Goal: Information Seeking & Learning: Learn about a topic

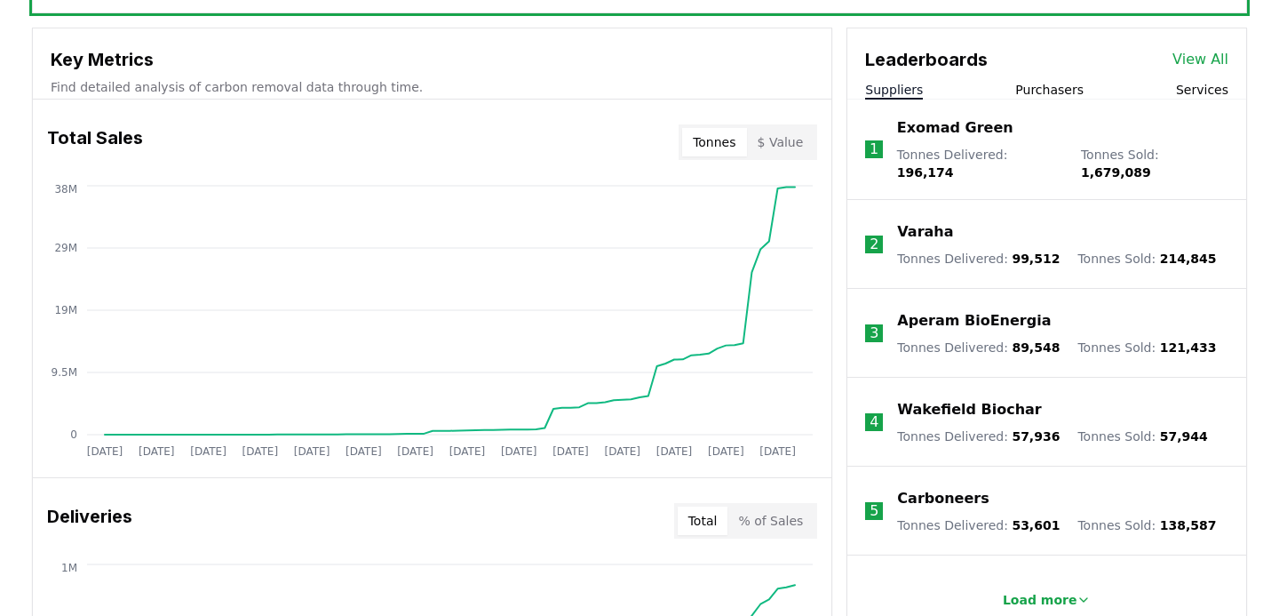
scroll to position [65, 0]
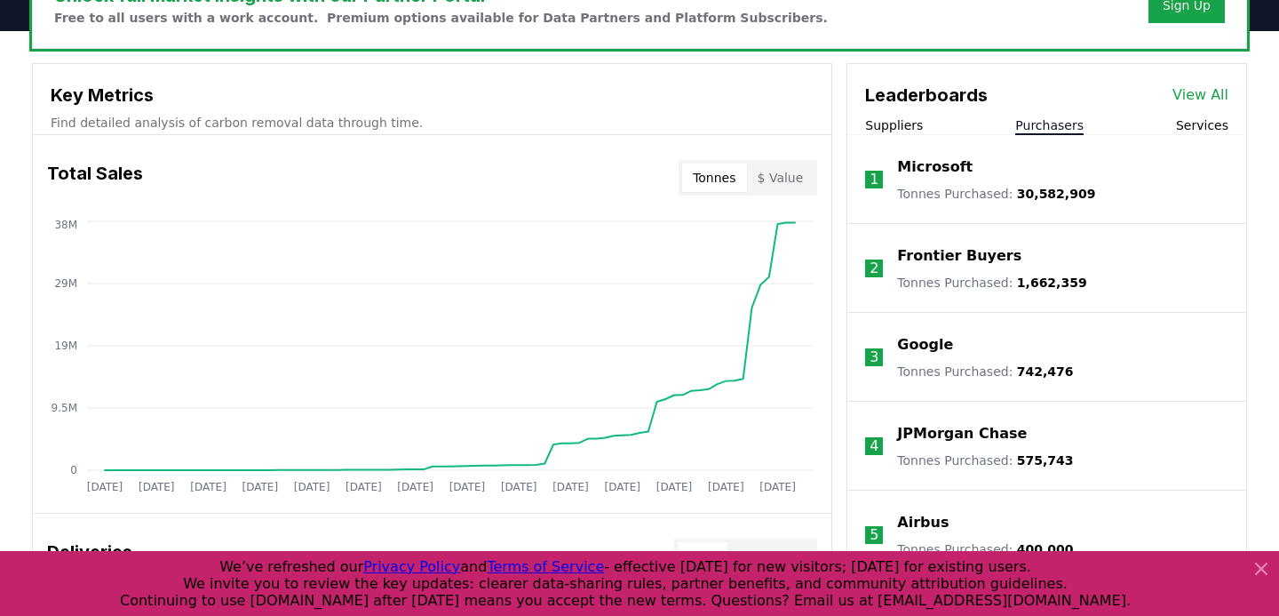
click at [1037, 116] on button "Purchasers" at bounding box center [1049, 125] width 68 height 18
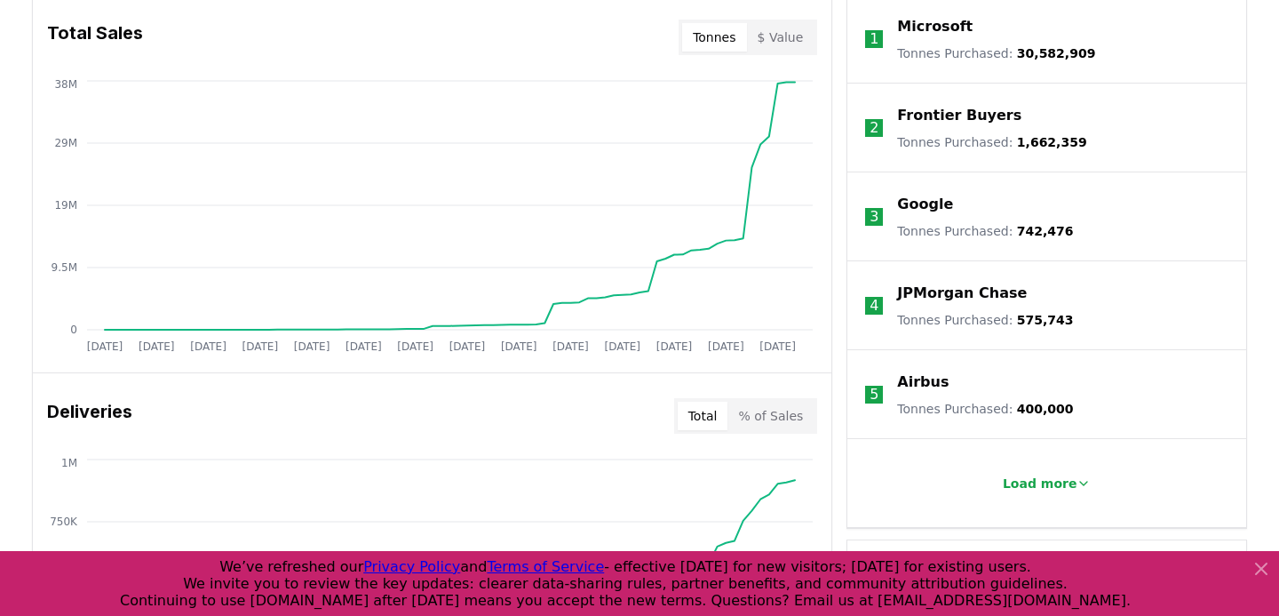
scroll to position [821, 0]
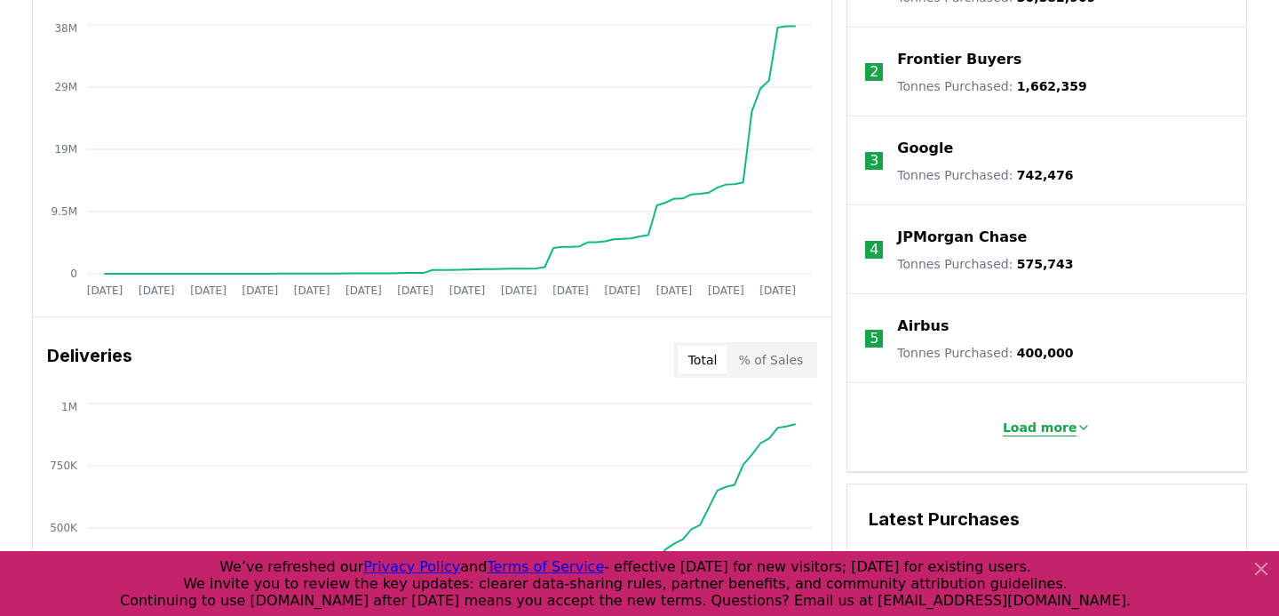
click at [1013, 418] on p "Load more" at bounding box center [1040, 427] width 75 height 18
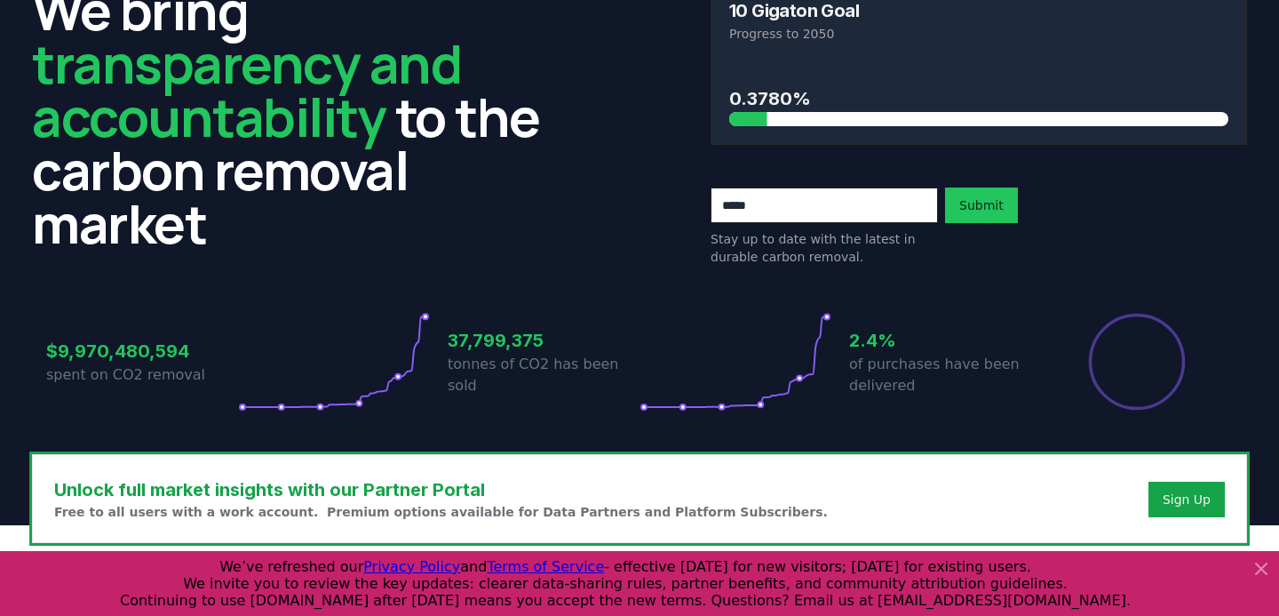
scroll to position [0, 0]
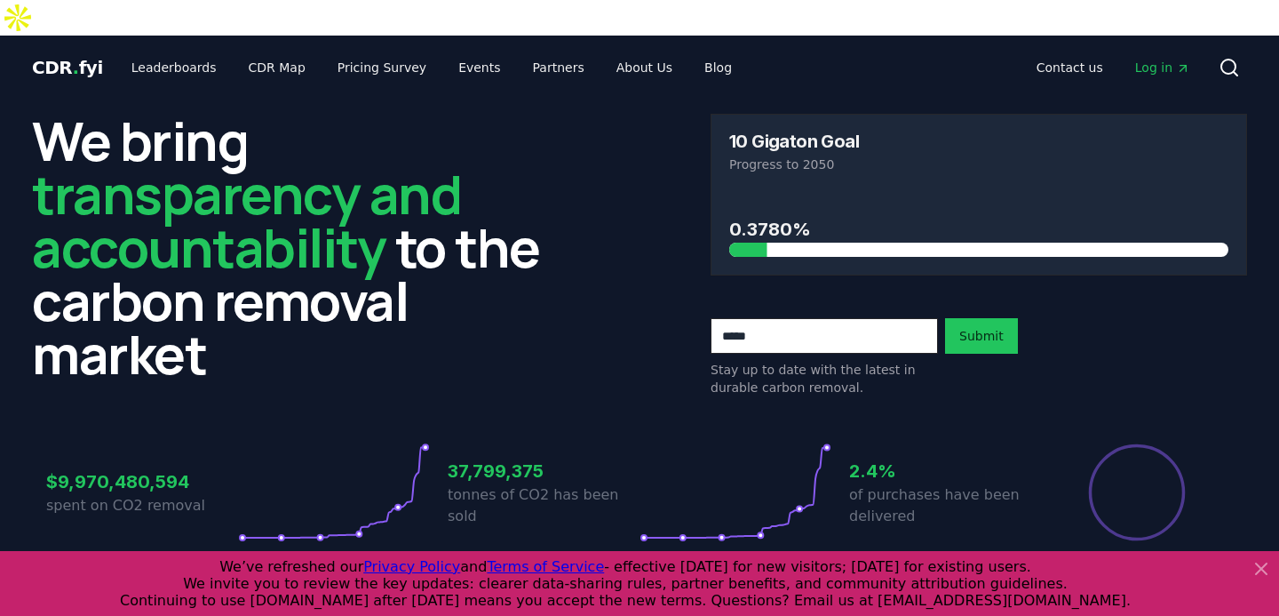
click at [750, 318] on input "email" at bounding box center [824, 336] width 227 height 36
type input "**********"
click at [986, 318] on button "Submit" at bounding box center [981, 336] width 73 height 36
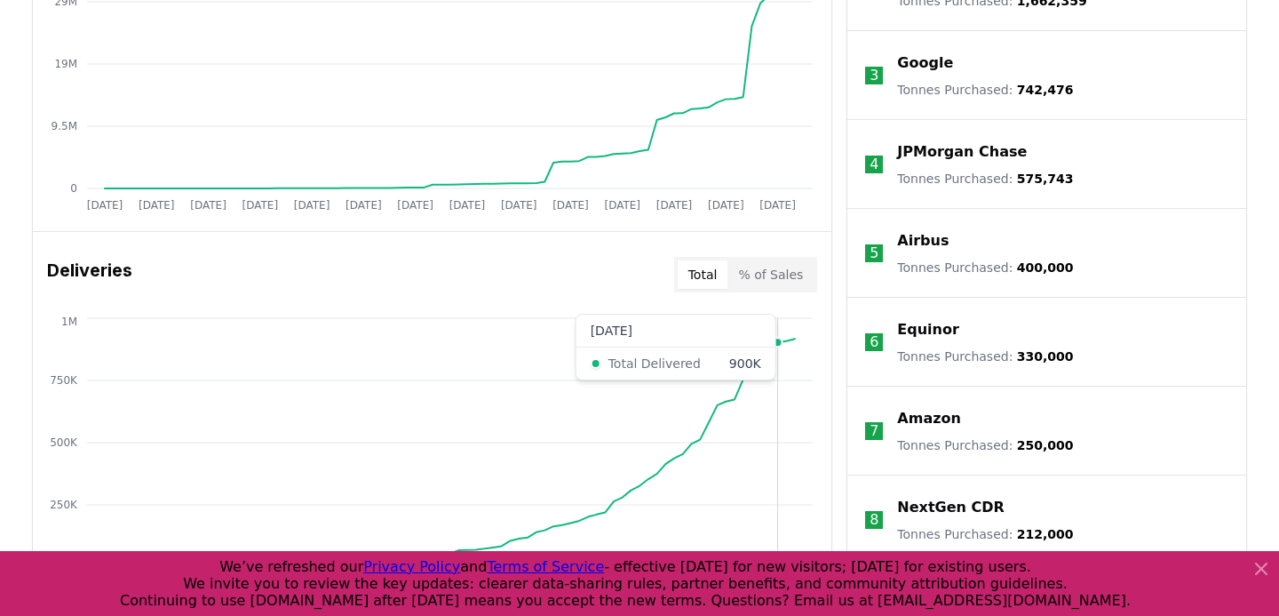
scroll to position [823, 0]
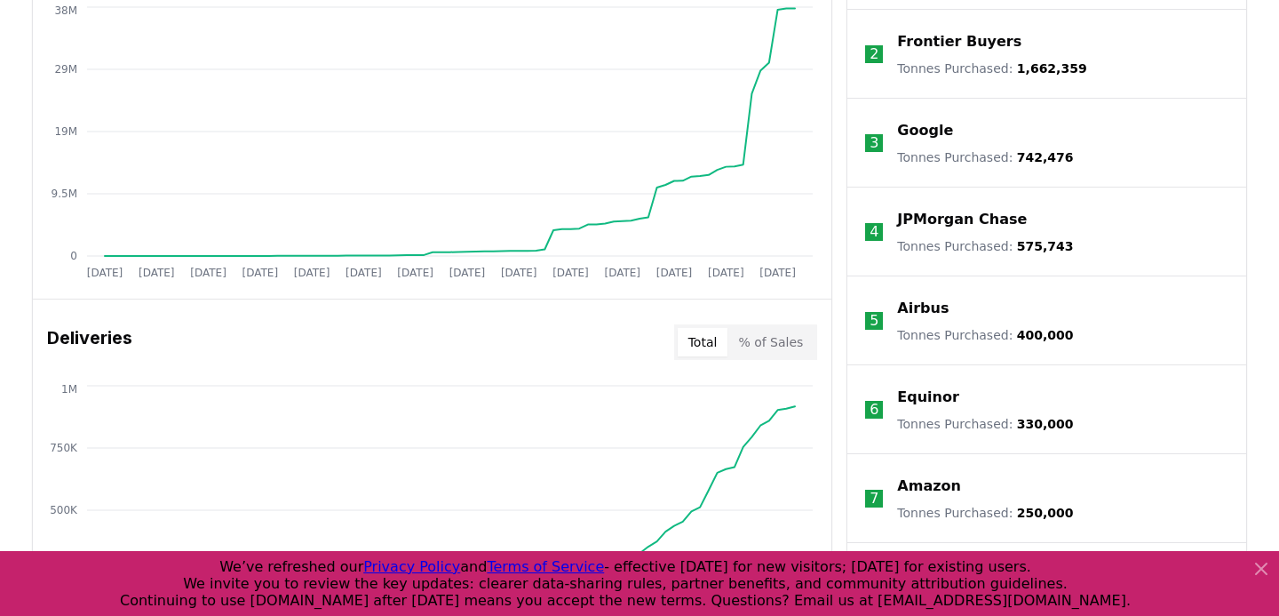
click at [796, 328] on button "% of Sales" at bounding box center [771, 342] width 86 height 28
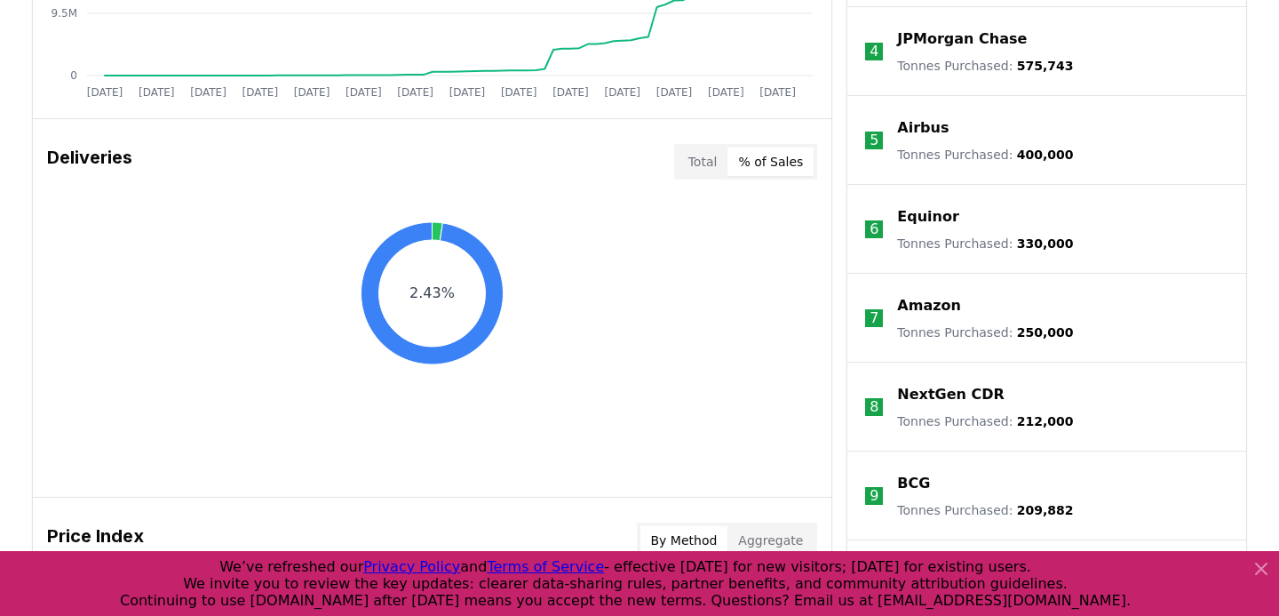
scroll to position [1070, 0]
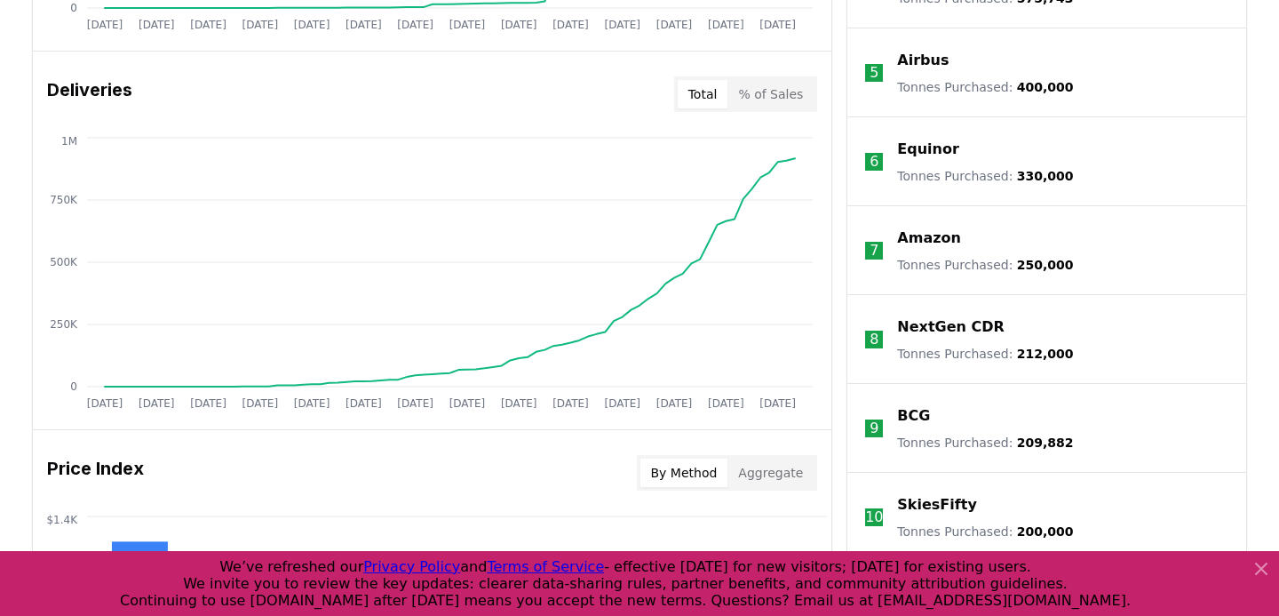
click at [714, 80] on button "Total" at bounding box center [703, 94] width 51 height 28
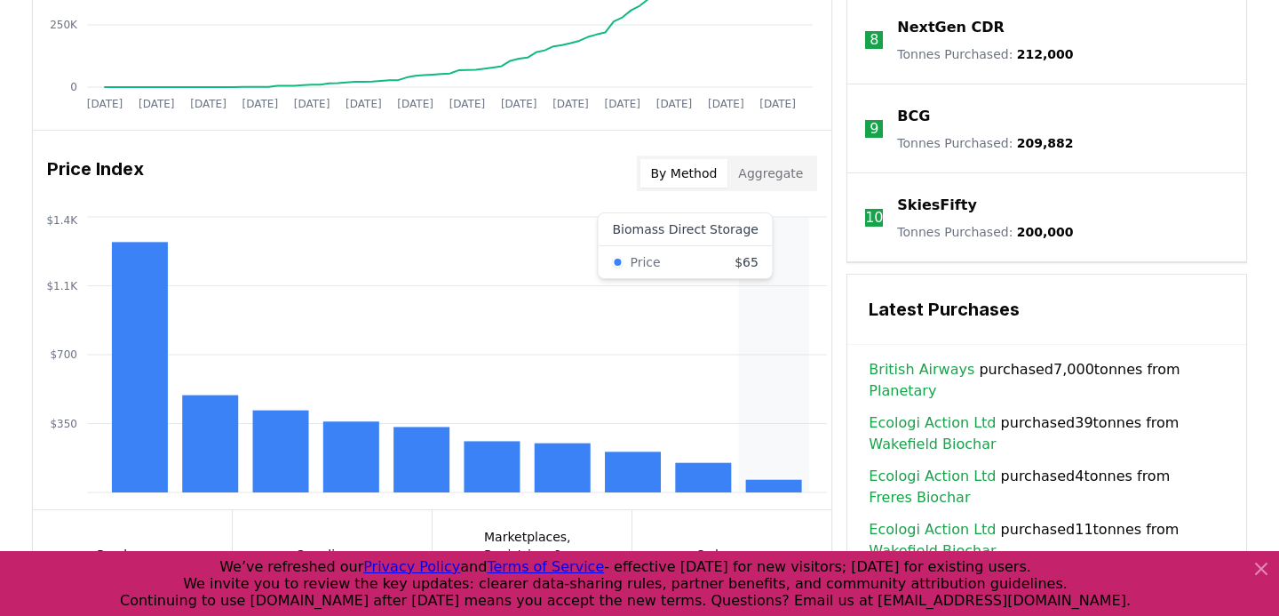
scroll to position [1366, 0]
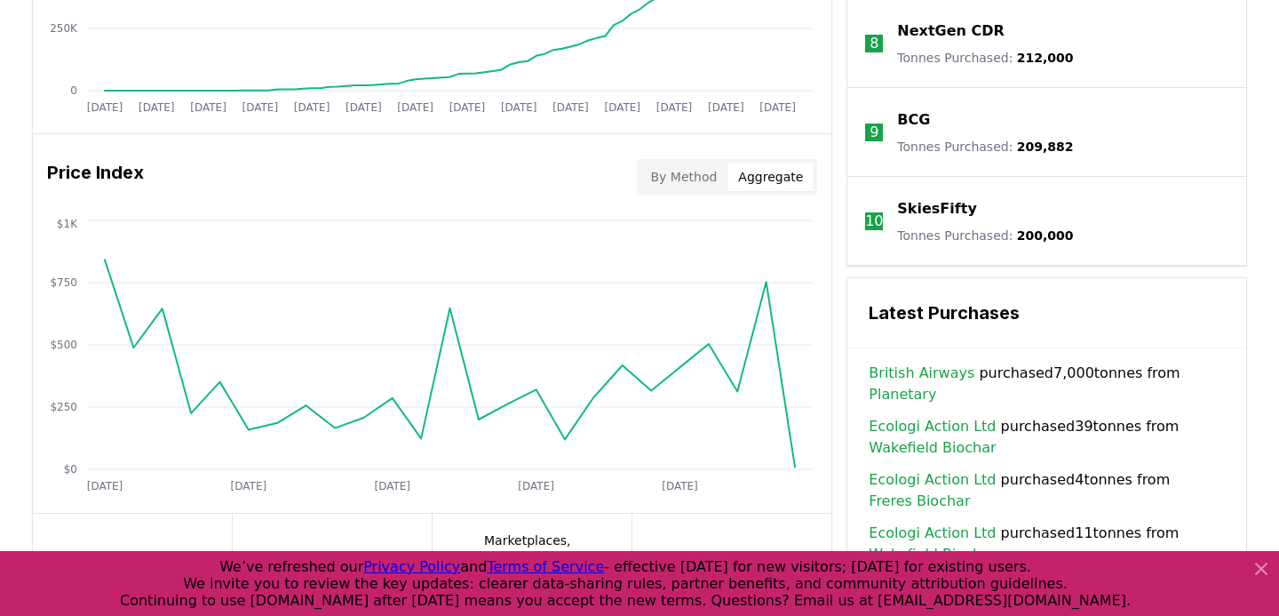
click at [779, 163] on button "Aggregate" at bounding box center [771, 177] width 86 height 28
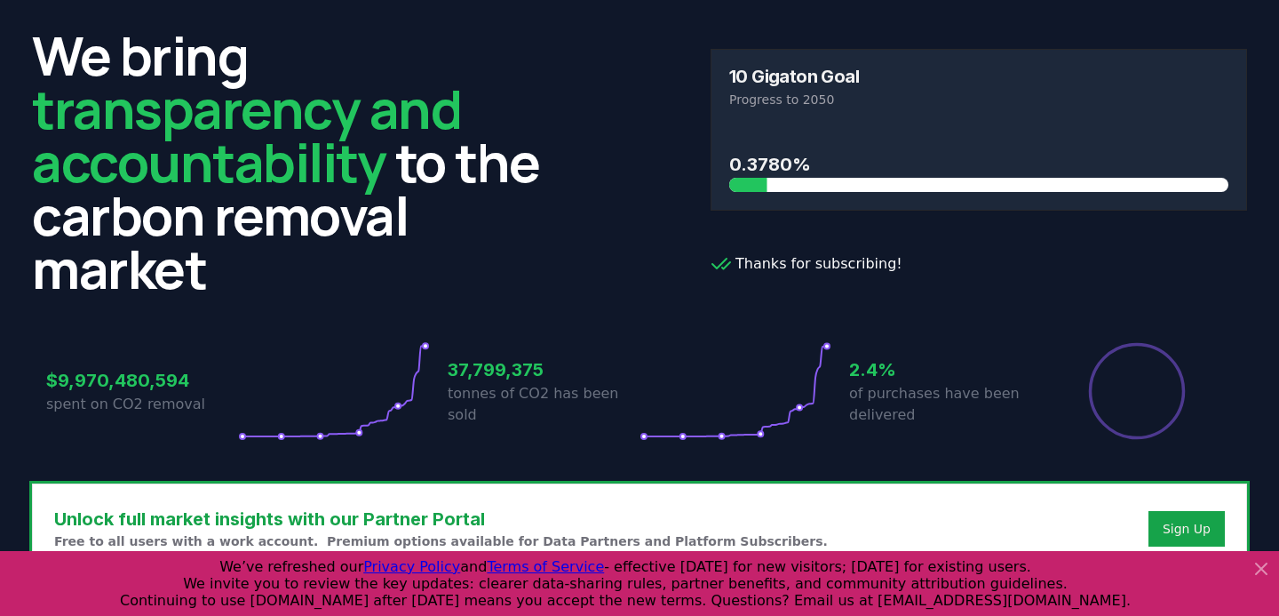
scroll to position [0, 0]
